Goal: Transaction & Acquisition: Purchase product/service

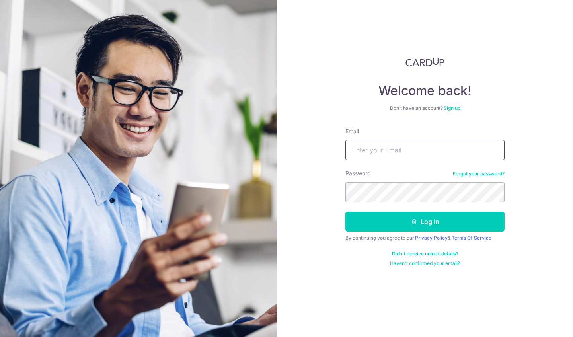
type input "[EMAIL_ADDRESS][DOMAIN_NAME]"
click at [488, 302] on div "Welcome back! Don’t have an account? Sign up Email [EMAIL_ADDRESS][DOMAIN_NAME]…" at bounding box center [425, 168] width 296 height 337
click at [397, 217] on button "Log in" at bounding box center [424, 222] width 159 height 20
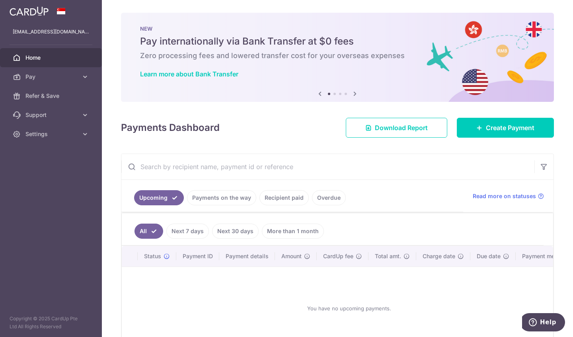
click at [325, 169] on input "text" at bounding box center [327, 166] width 413 height 25
click at [51, 76] on span "Pay" at bounding box center [51, 77] width 53 height 8
click at [479, 131] on link "Create Payment" at bounding box center [505, 128] width 97 height 20
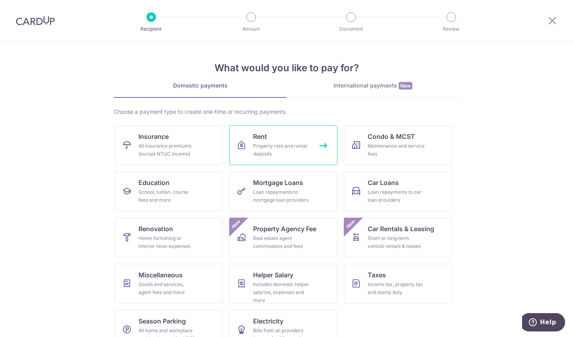
click at [301, 148] on div "Property rent and rental deposits" at bounding box center [281, 150] width 57 height 16
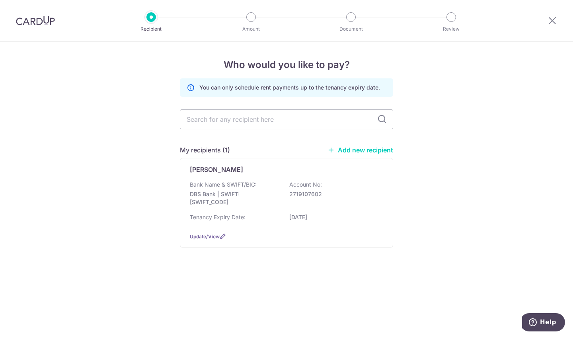
click at [272, 210] on div "Bank Name & SWIFT/BIC: DBS Bank | SWIFT: DBSSSGSGXXX Account No: 2719107602 Ten…" at bounding box center [286, 203] width 193 height 45
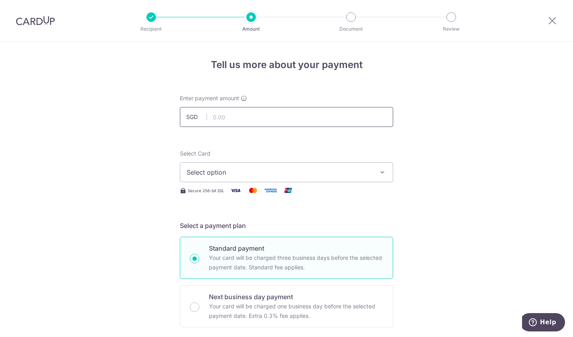
drag, startPoint x: 0, startPoint y: 0, endPoint x: 252, endPoint y: 115, distance: 277.1
click at [252, 115] on input "text" at bounding box center [286, 117] width 213 height 20
type input "2,900.00"
click at [243, 167] on button "Select option" at bounding box center [286, 172] width 213 height 20
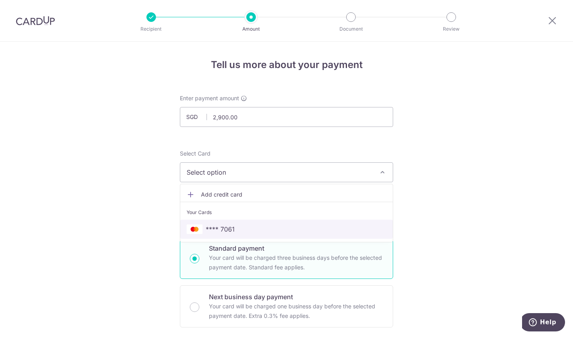
click at [242, 225] on span "**** 7061" at bounding box center [287, 229] width 200 height 10
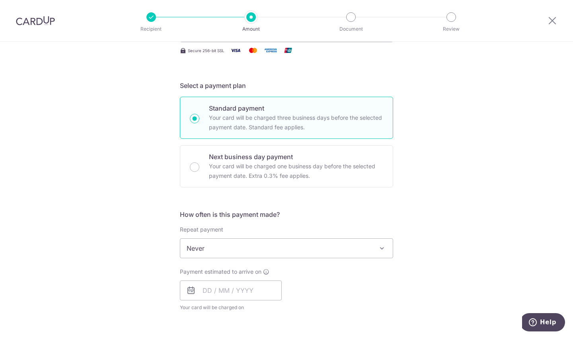
scroll to position [159, 0]
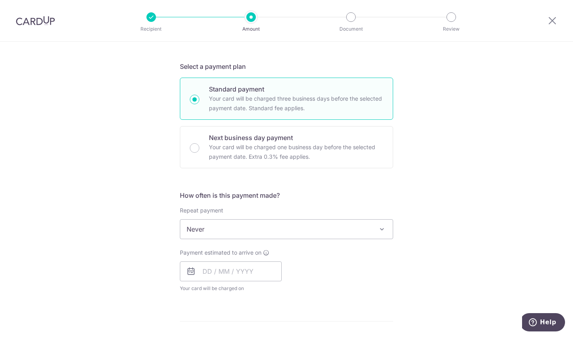
click at [229, 233] on span "Never" at bounding box center [286, 229] width 213 height 19
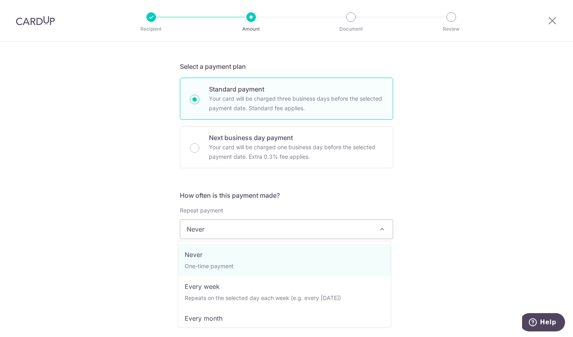
click at [229, 233] on span "Never" at bounding box center [286, 229] width 213 height 19
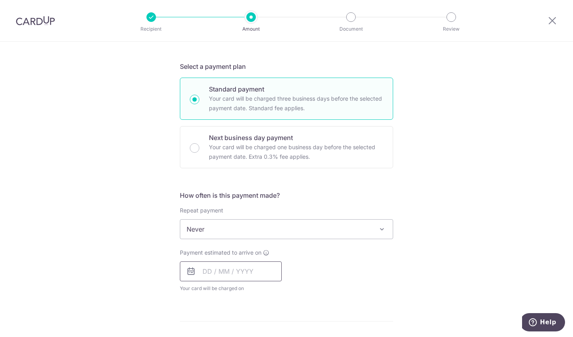
click at [211, 267] on input "text" at bounding box center [231, 271] width 102 height 20
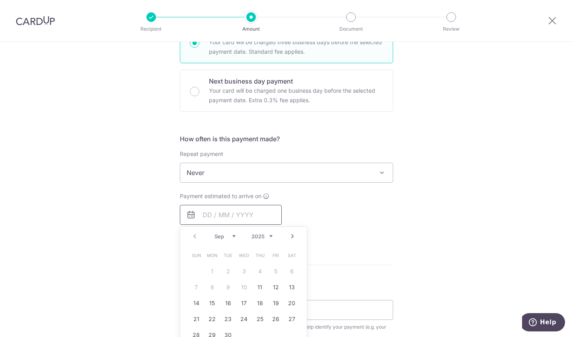
scroll to position [279, 0]
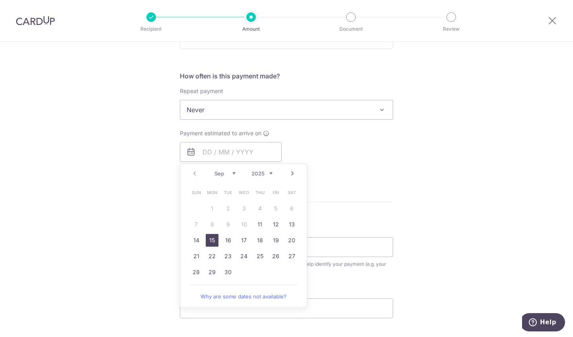
click at [207, 240] on link "15" at bounding box center [212, 240] width 13 height 13
type input "[DATE]"
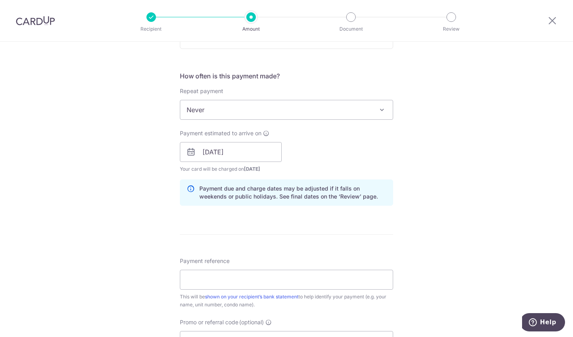
scroll to position [358, 0]
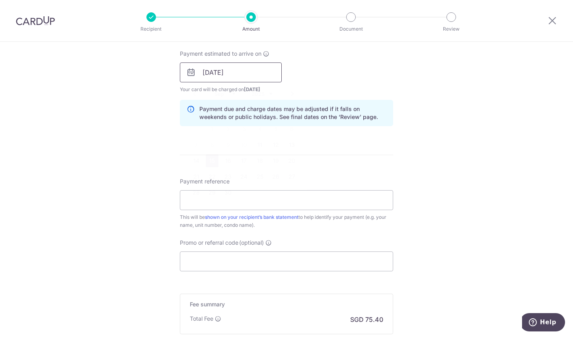
click at [241, 74] on input "15/09/2025" at bounding box center [231, 72] width 102 height 20
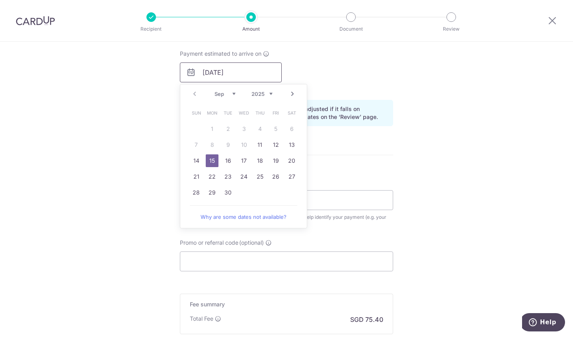
click at [241, 74] on input "15/09/2025" at bounding box center [231, 72] width 102 height 20
click at [342, 160] on form "Enter payment amount SGD 2,900.00 2900.00 Select Card **** 7061 Add credit card…" at bounding box center [286, 67] width 213 height 663
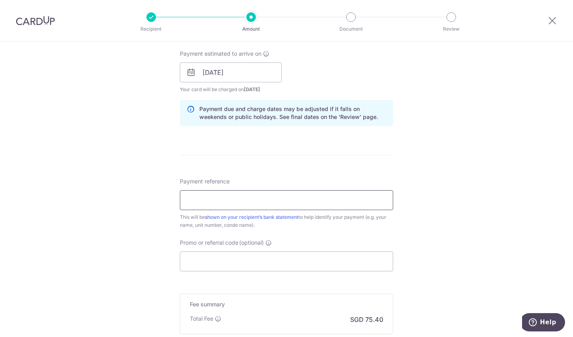
click at [251, 197] on input "Payment reference" at bounding box center [286, 200] width 213 height 20
type input "rent 05-55"
click at [229, 259] on input "Promo or referral code (optional)" at bounding box center [286, 262] width 213 height 20
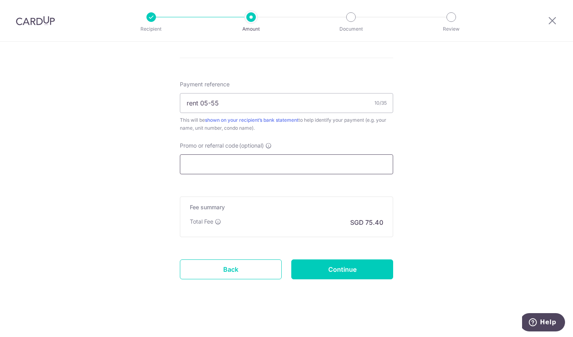
scroll to position [457, 0]
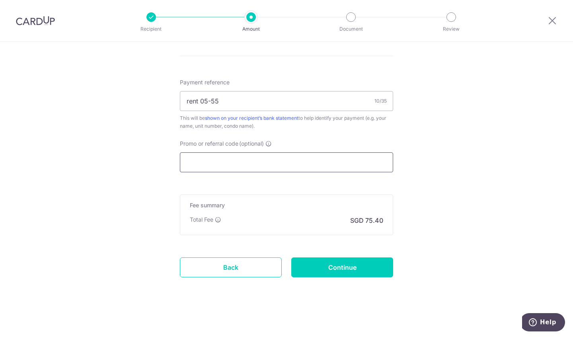
paste input "SAVERENT179"
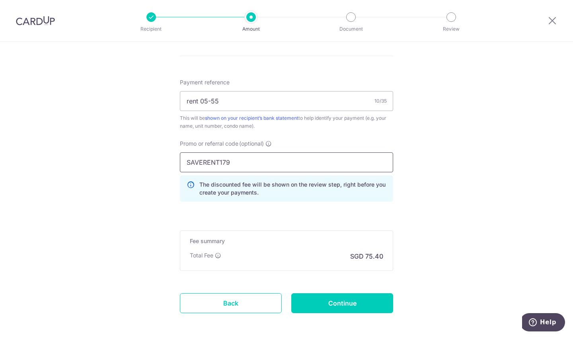
type input "SAVERENT179"
click at [327, 304] on input "Continue" at bounding box center [342, 303] width 102 height 20
type input "Create Schedule"
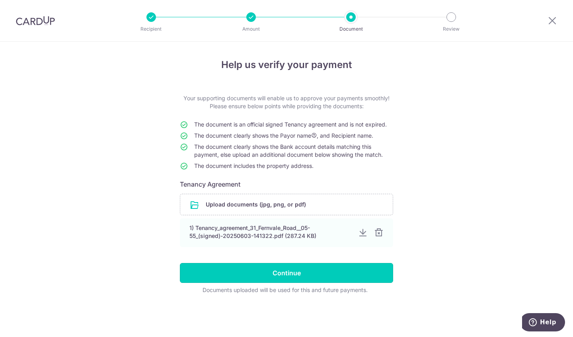
click at [317, 275] on input "Continue" at bounding box center [286, 273] width 213 height 20
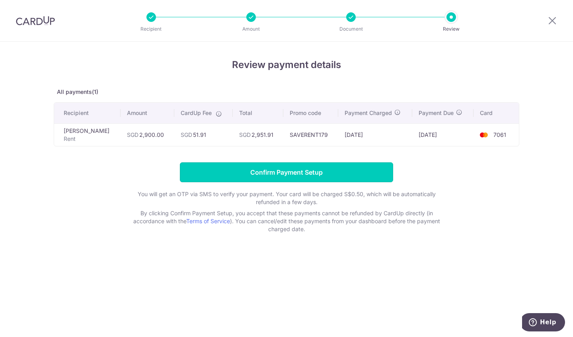
click at [289, 174] on input "Confirm Payment Setup" at bounding box center [286, 172] width 213 height 20
